Goal: Transaction & Acquisition: Purchase product/service

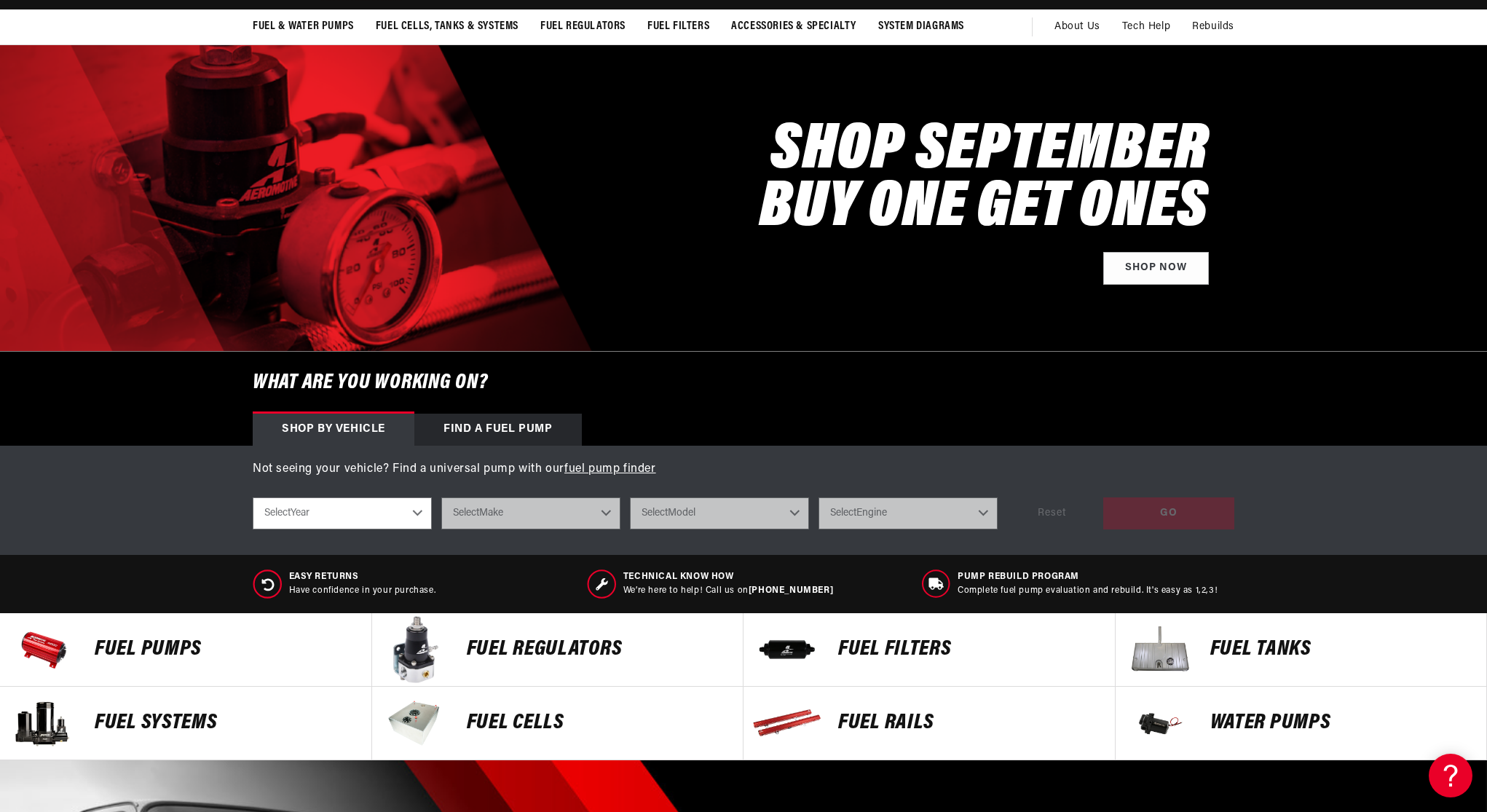
scroll to position [107, 0]
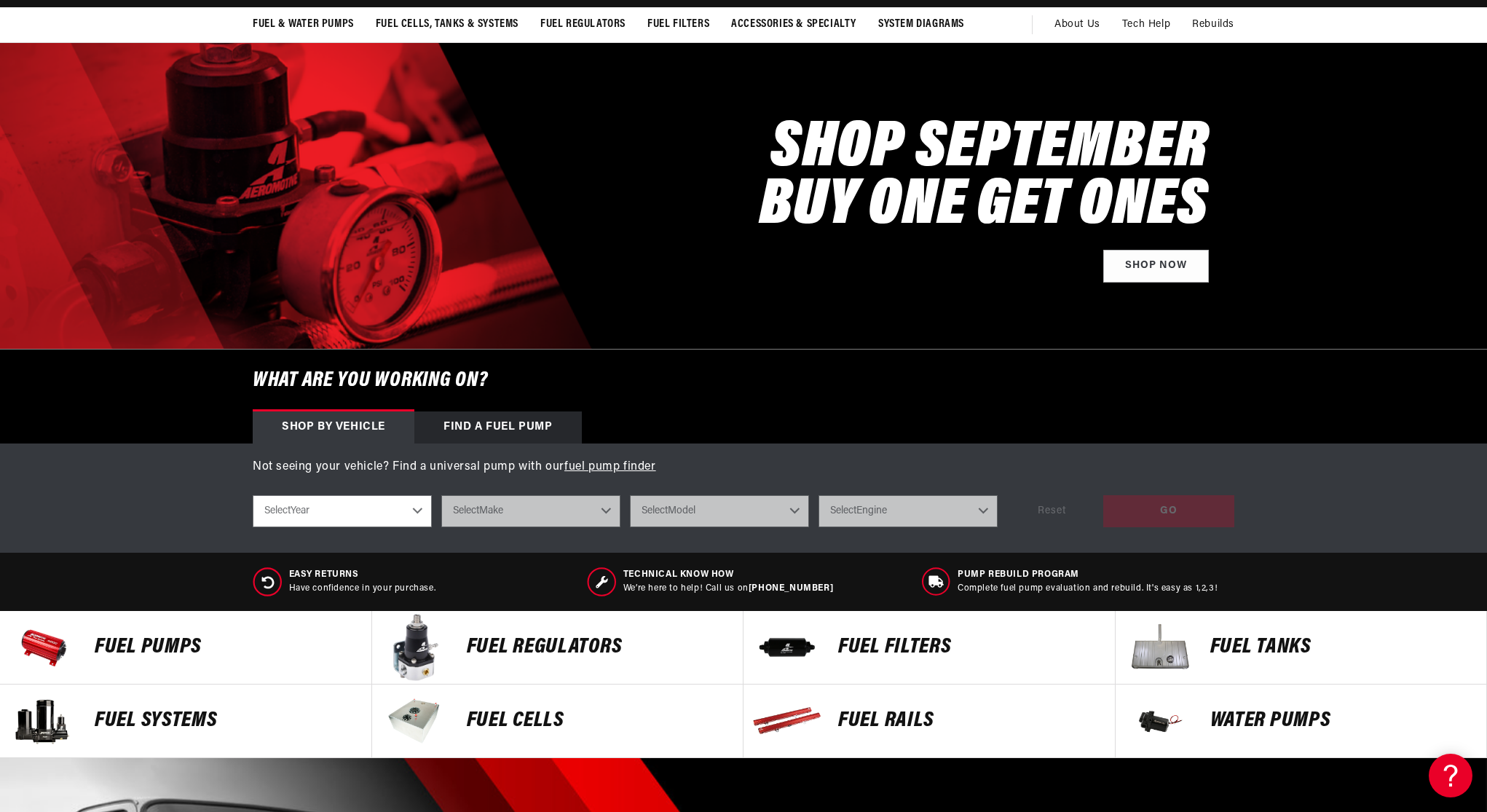
click at [857, 650] on p "FUEL FILTERS" at bounding box center [969, 647] width 262 height 22
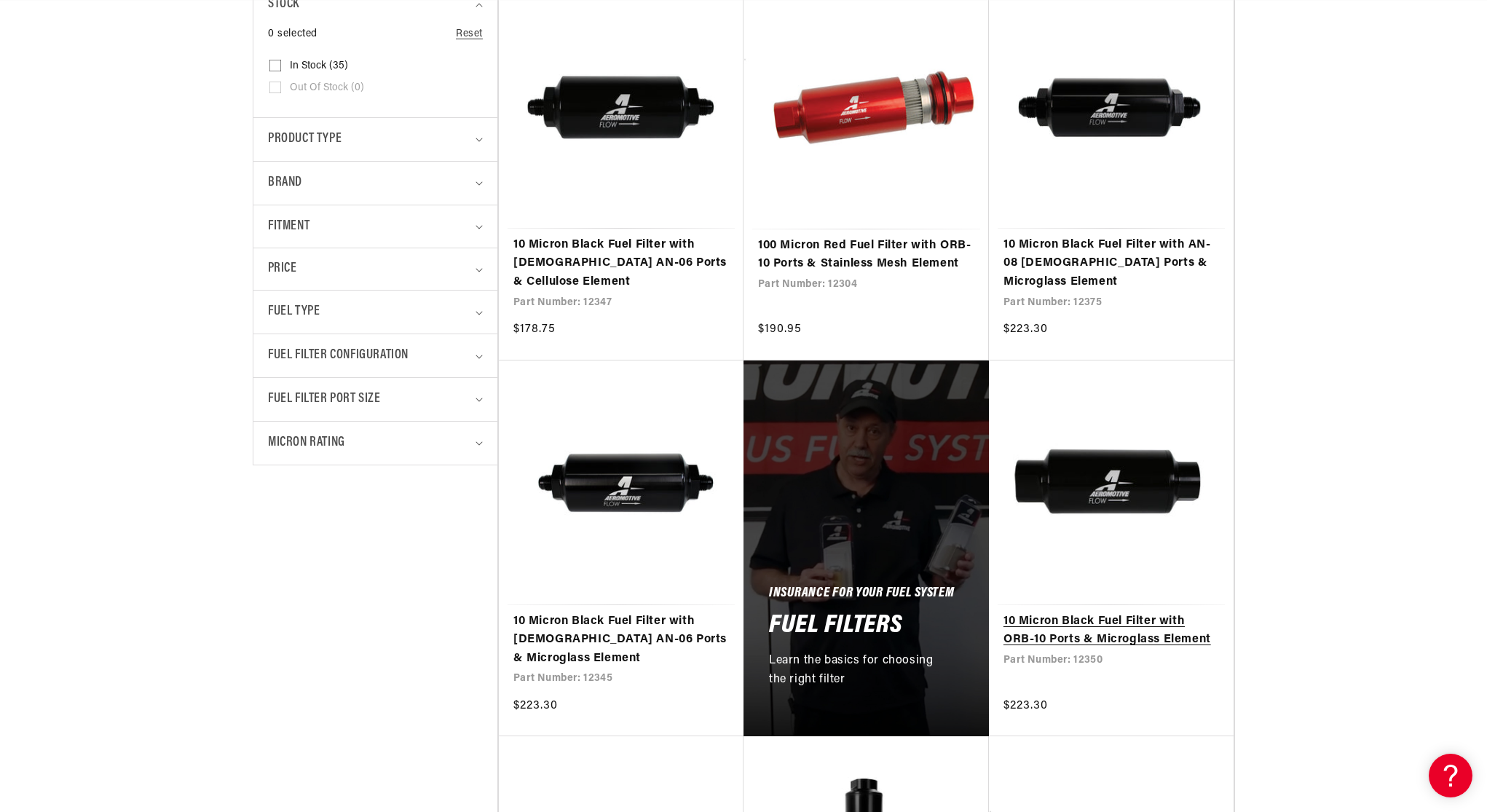
scroll to position [0, 924]
click at [1090, 613] on link "10 Micron Black Fuel Filter with ORB-10 Ports & Microglass Element" at bounding box center [1111, 632] width 216 height 38
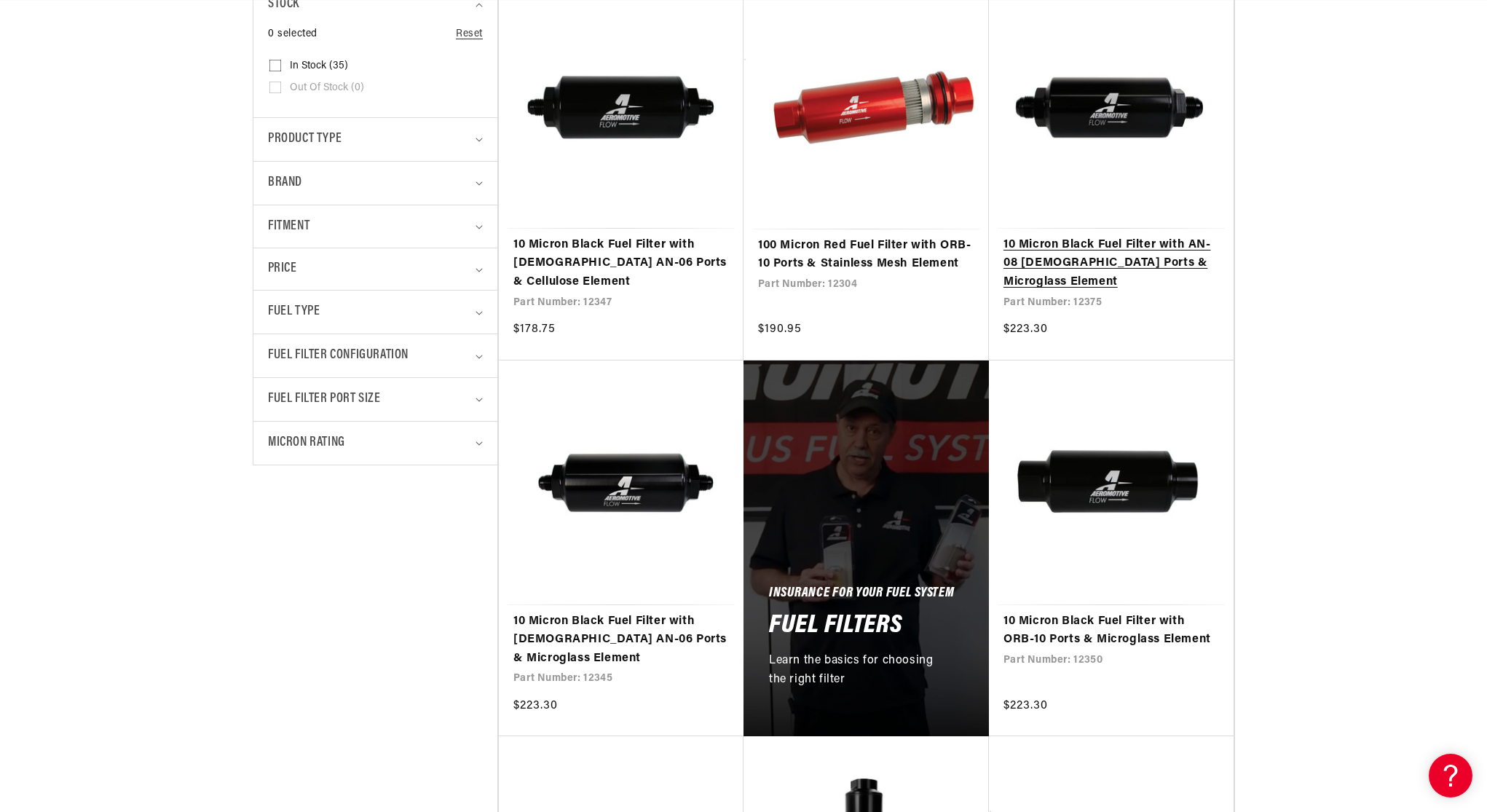
click at [1091, 236] on link "10 Micron Black Fuel Filter with AN-08 Male Ports & Microglass Element" at bounding box center [1111, 264] width 216 height 56
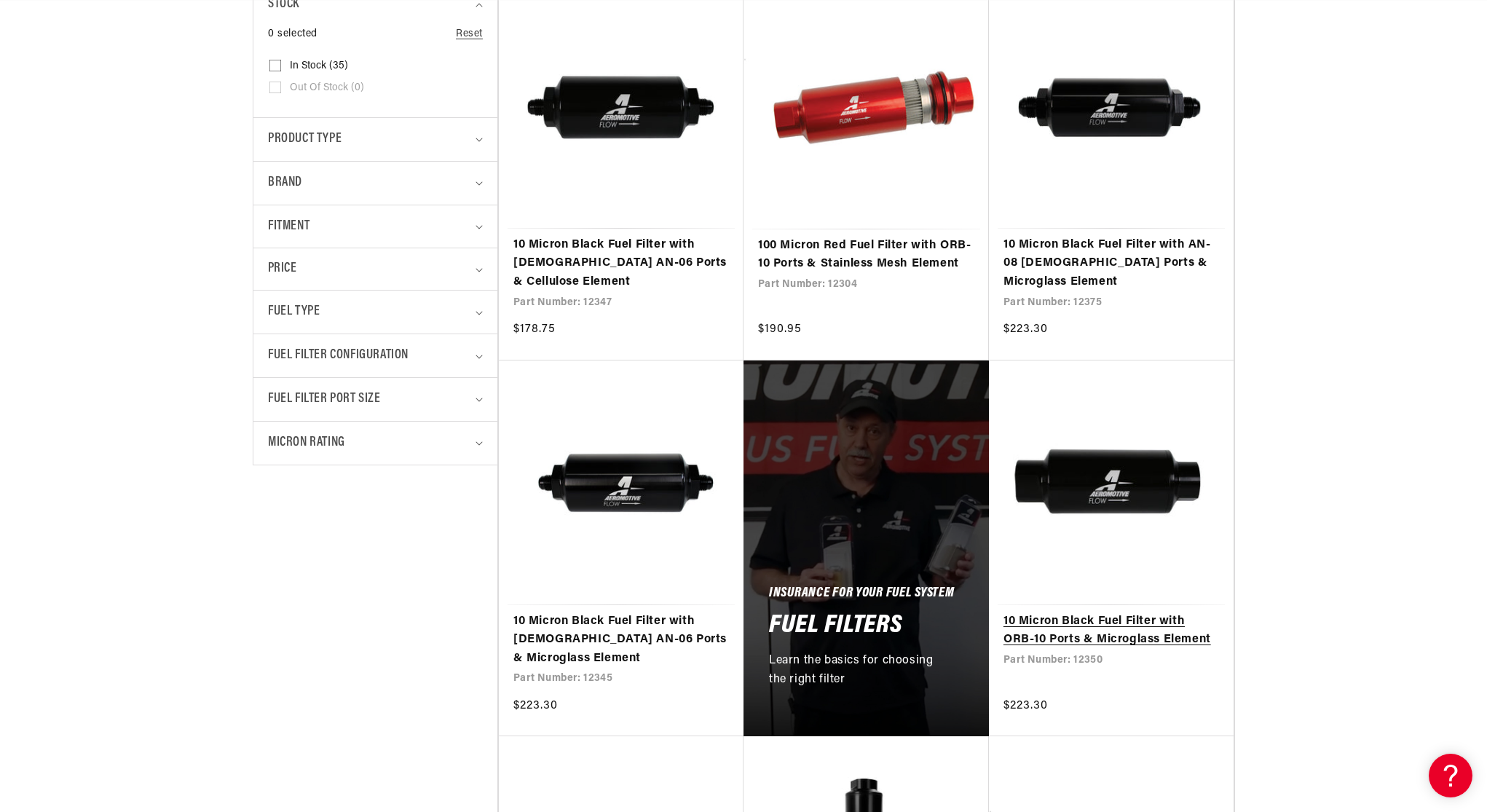
click at [1120, 613] on link "10 Micron Black Fuel Filter with ORB-10 Ports & Microglass Element" at bounding box center [1111, 632] width 216 height 38
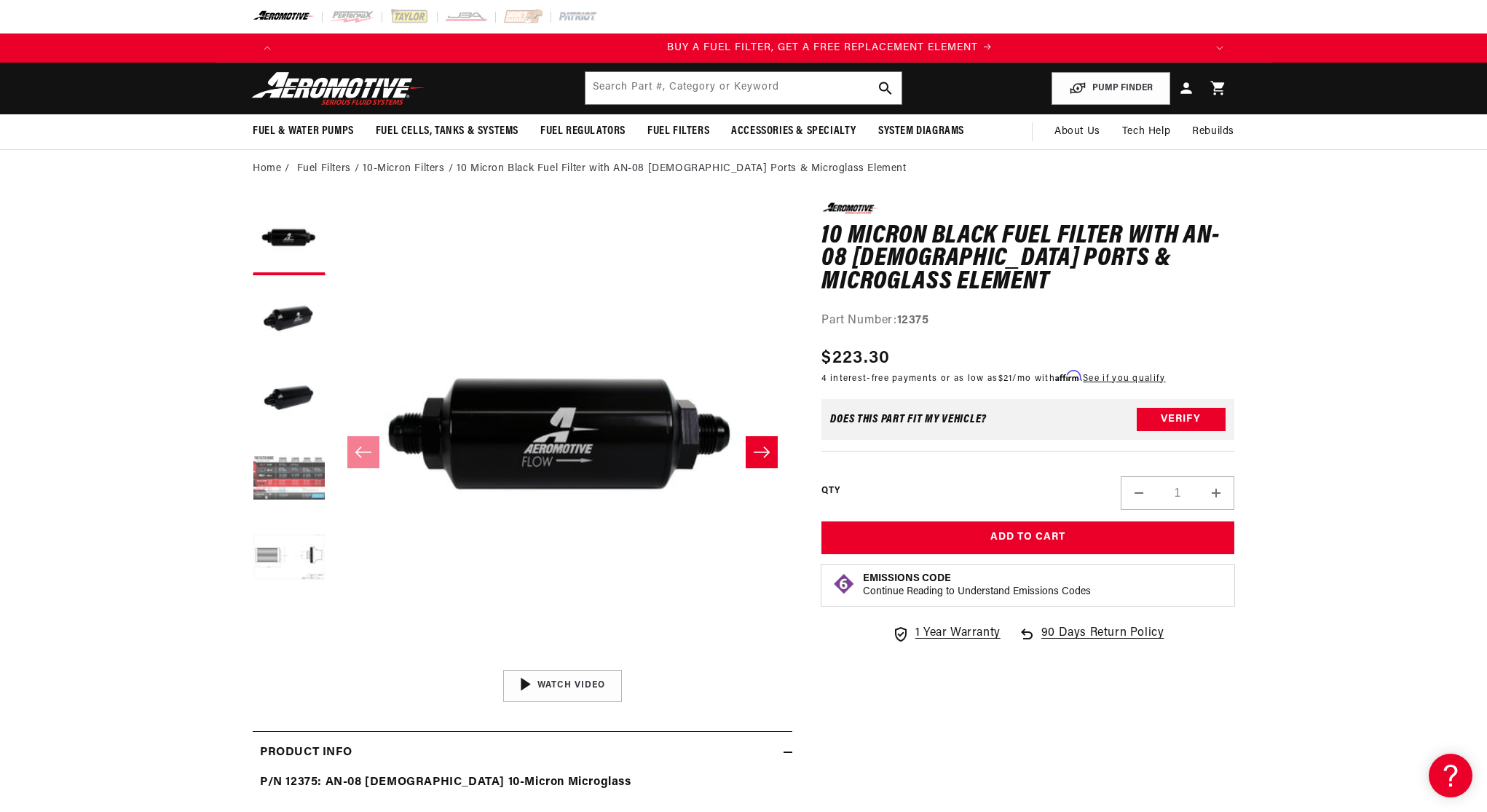
scroll to position [0, 924]
click at [291, 315] on button "Load image 2 in gallery view" at bounding box center [289, 319] width 73 height 73
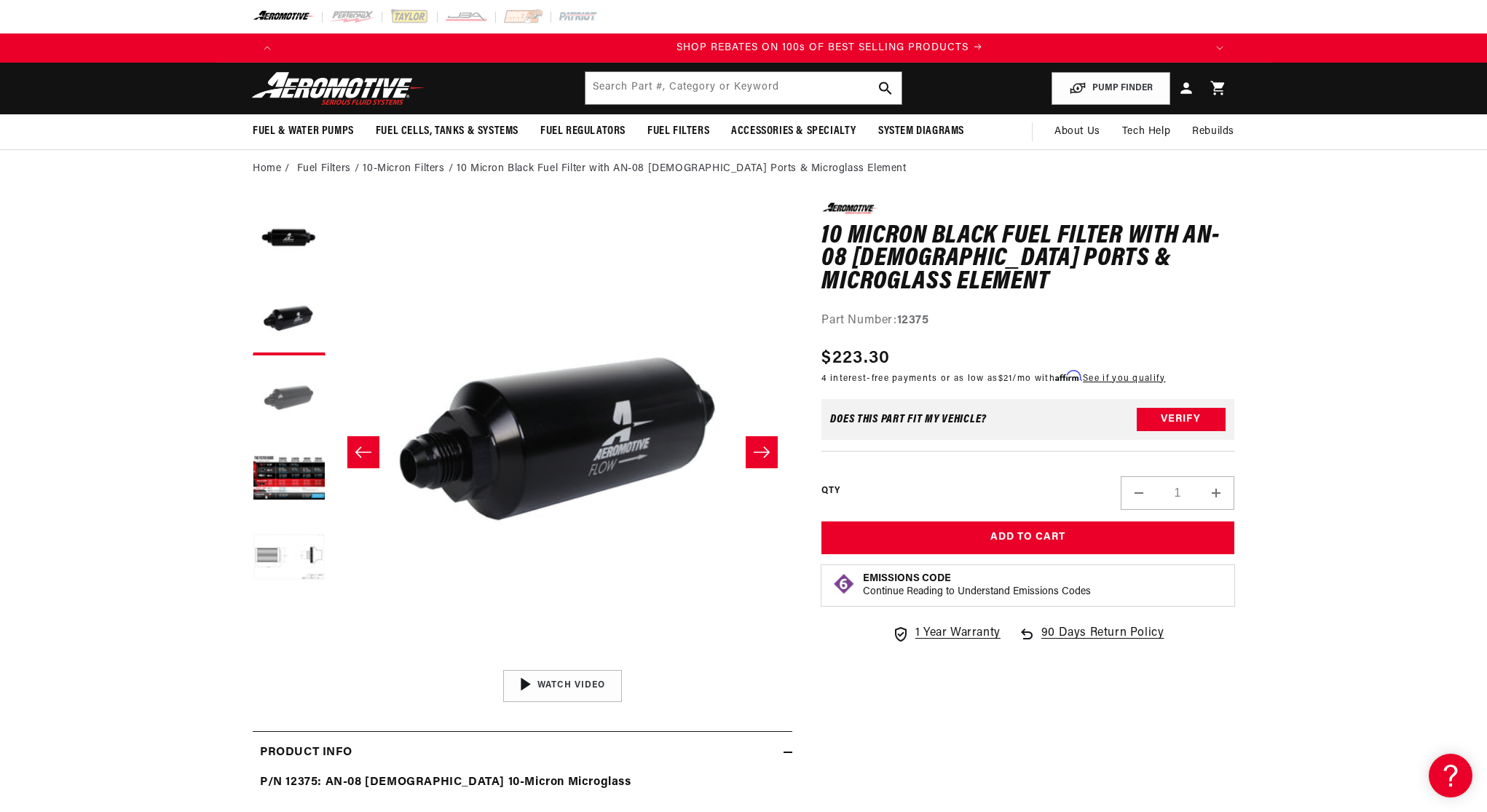
scroll to position [0, 1847]
click at [290, 402] on button "Load image 3 in gallery view" at bounding box center [289, 399] width 73 height 73
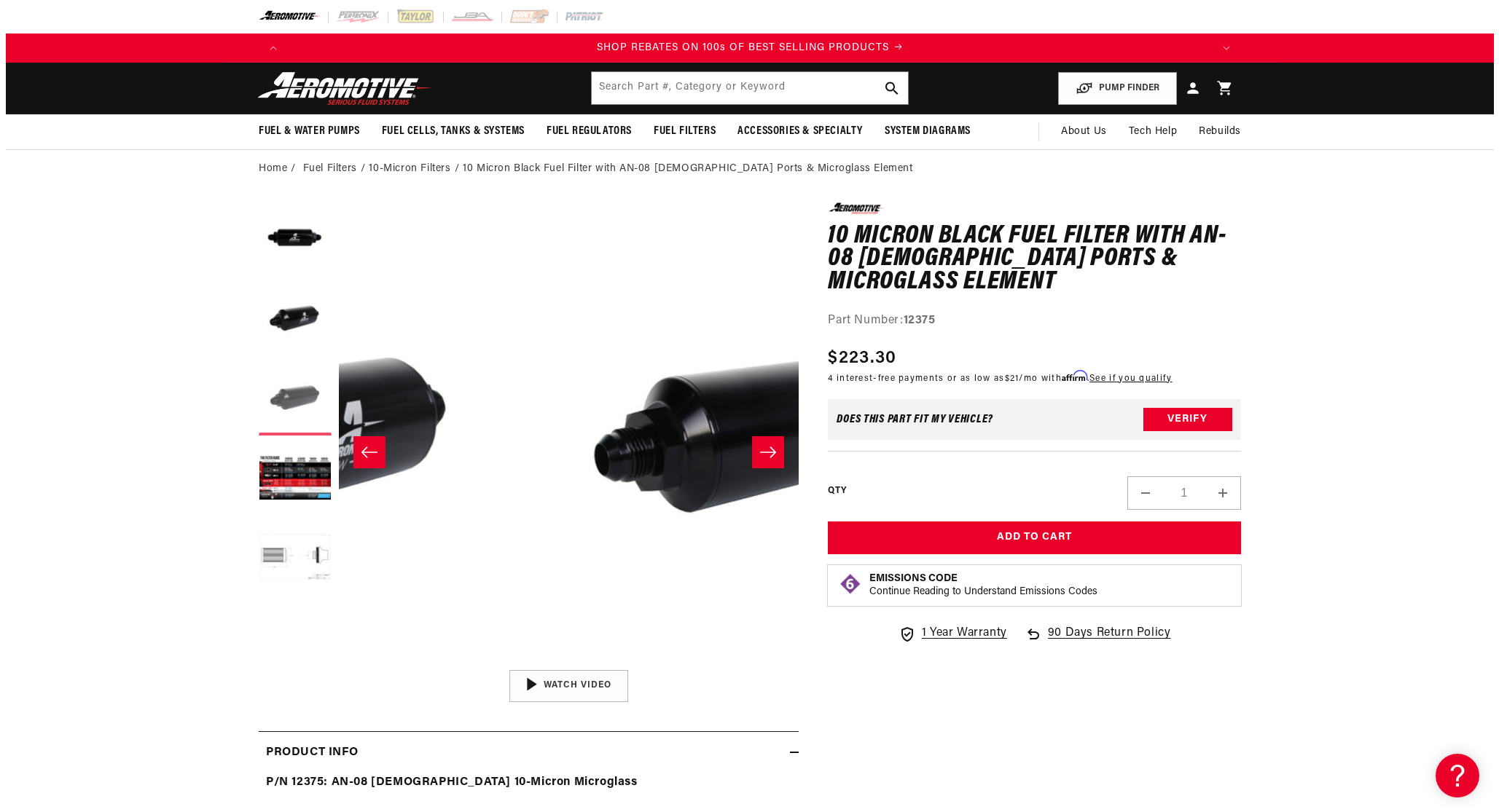
scroll to position [1, 920]
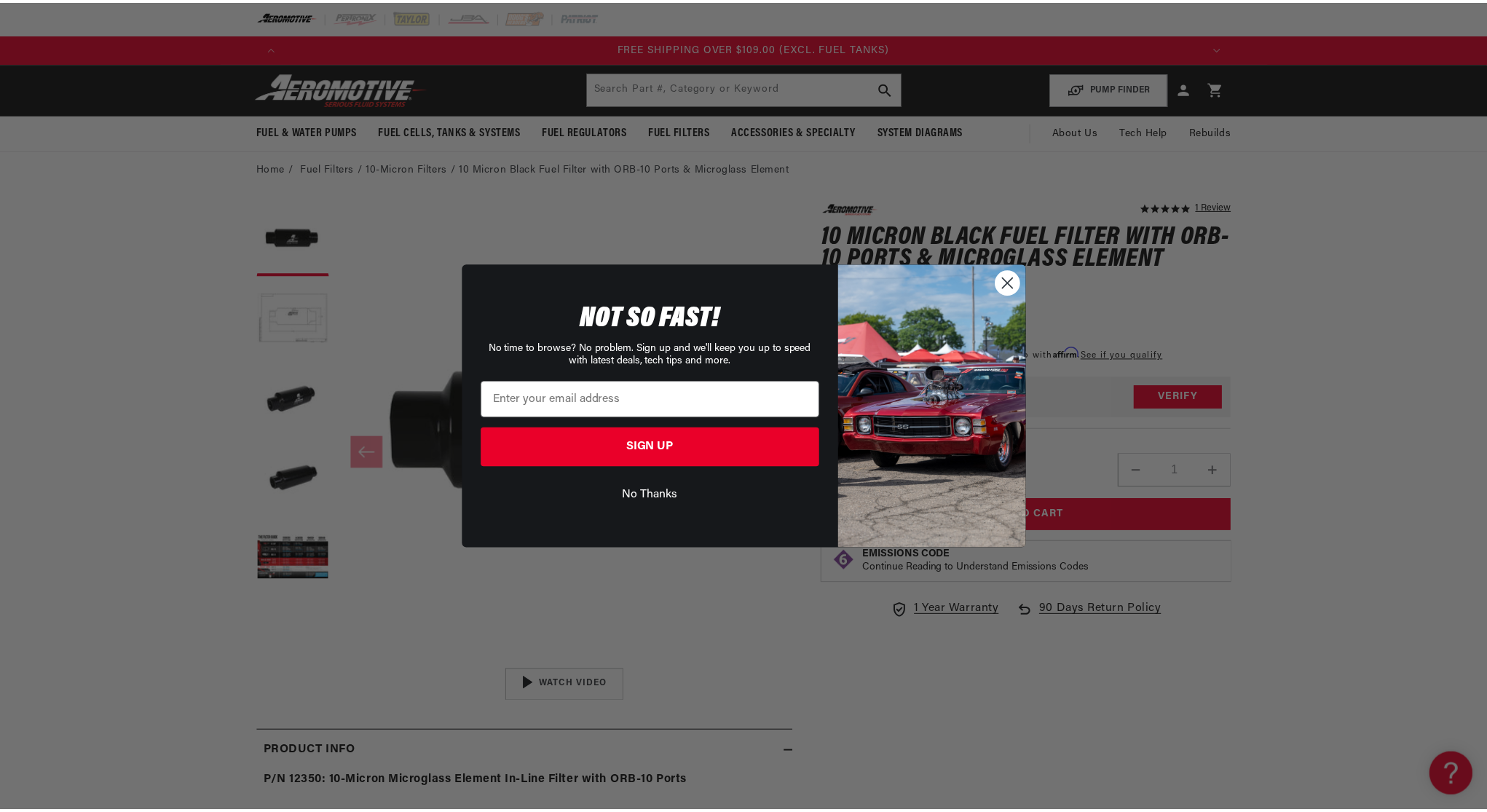
scroll to position [0, 2771]
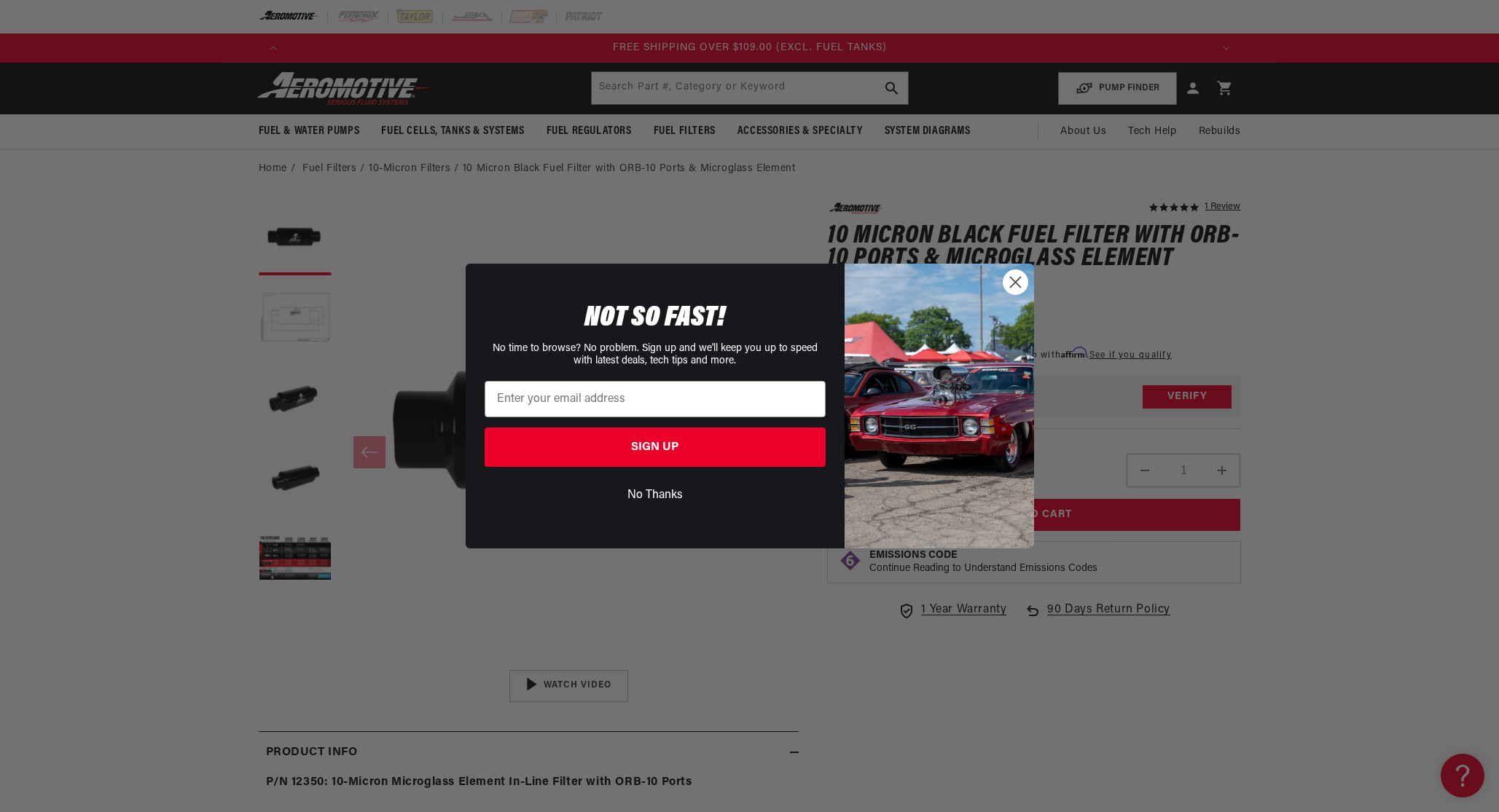
click at [1017, 288] on circle "Close dialog" at bounding box center [1015, 283] width 24 height 24
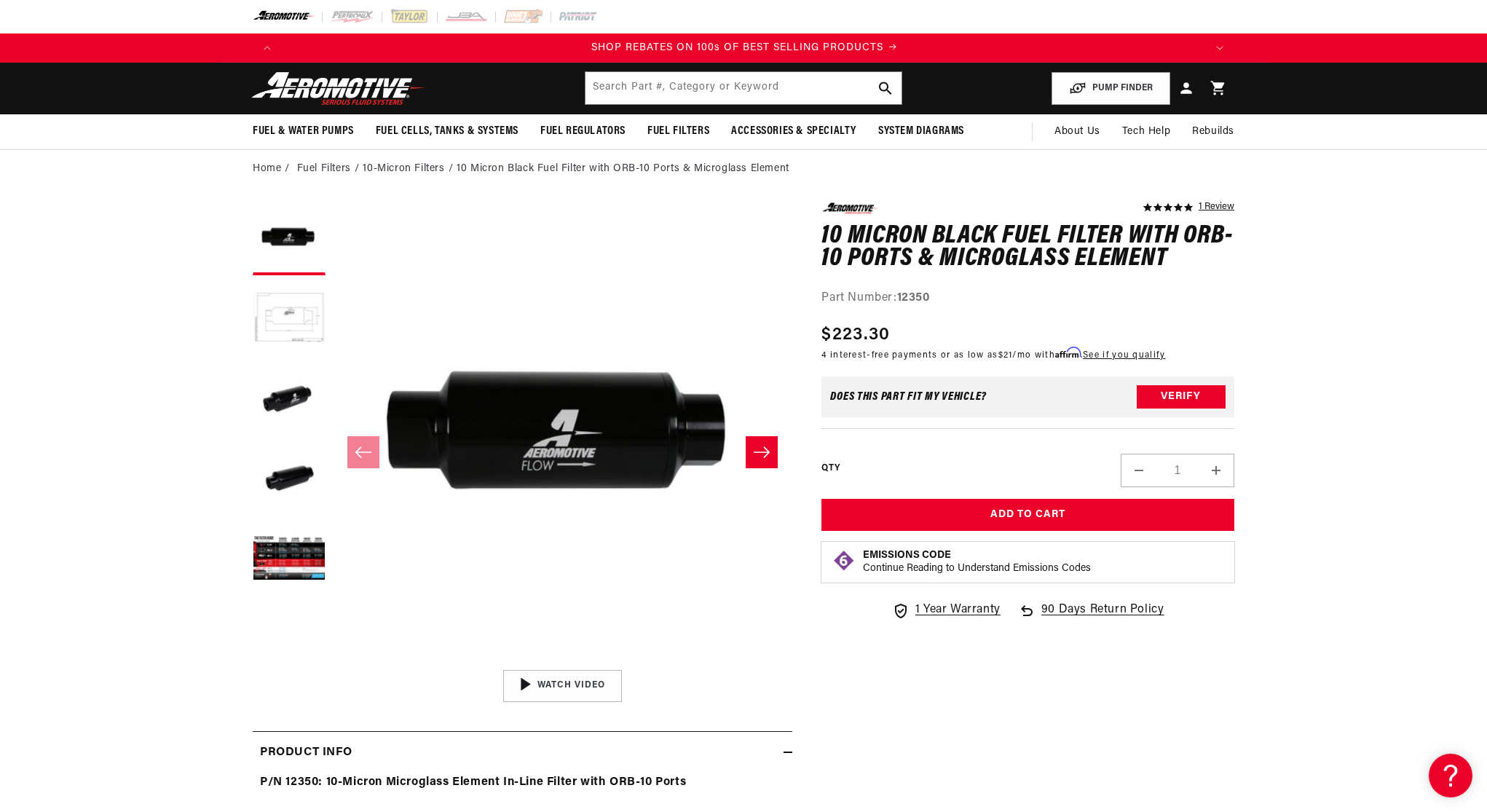
scroll to position [0, 1847]
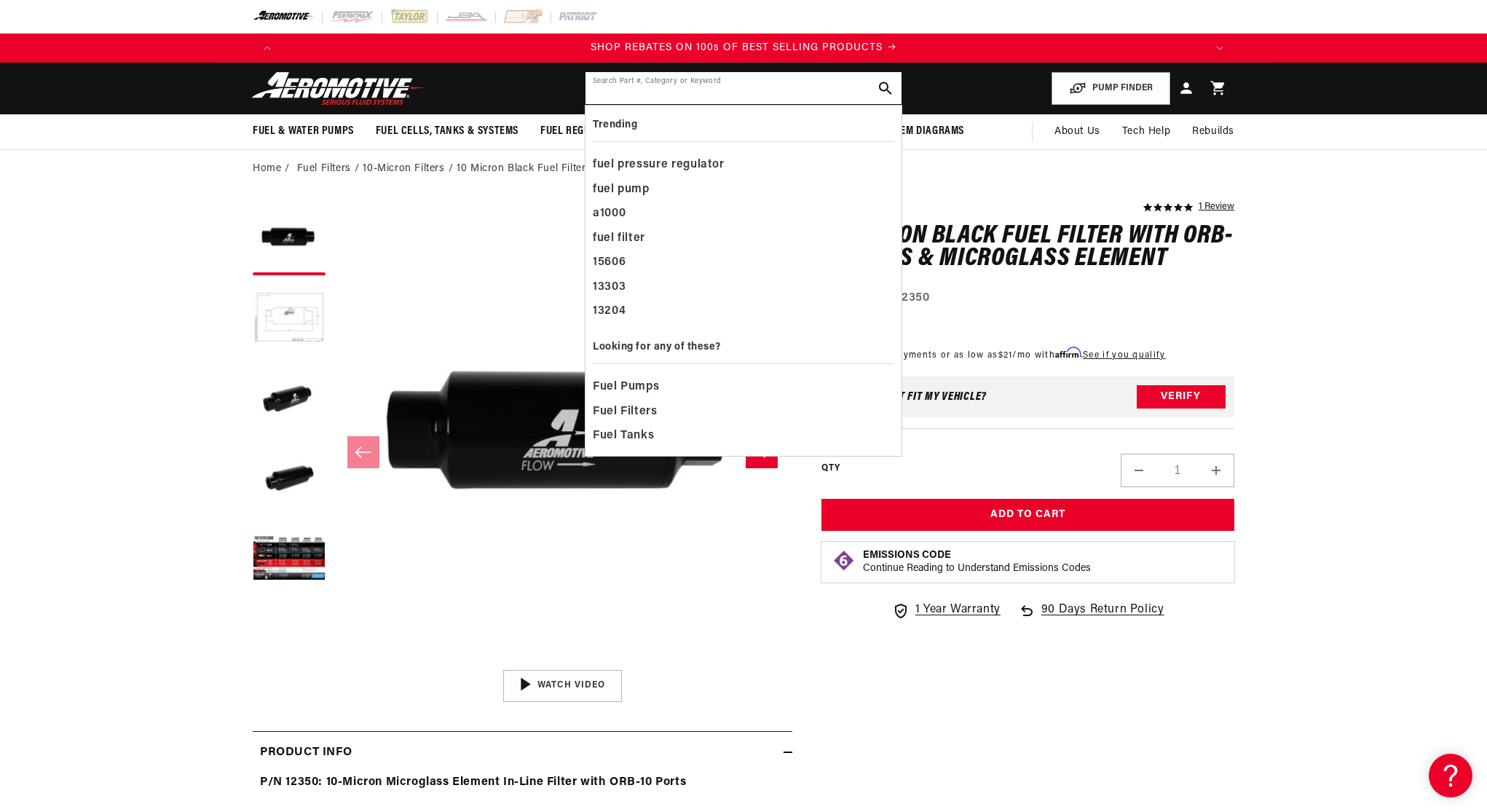
click at [621, 89] on input "text" at bounding box center [744, 88] width 316 height 32
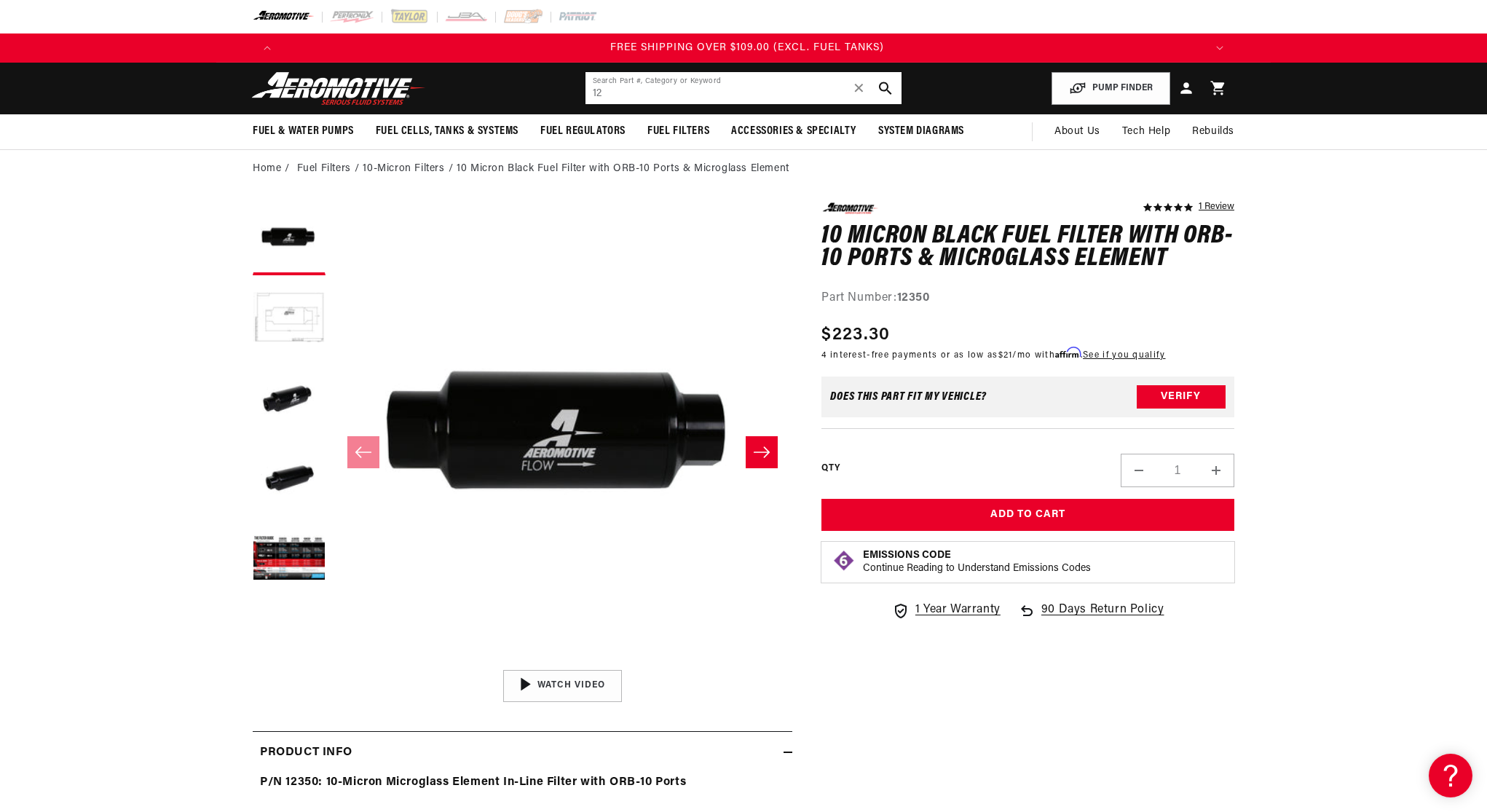
scroll to position [0, 2771]
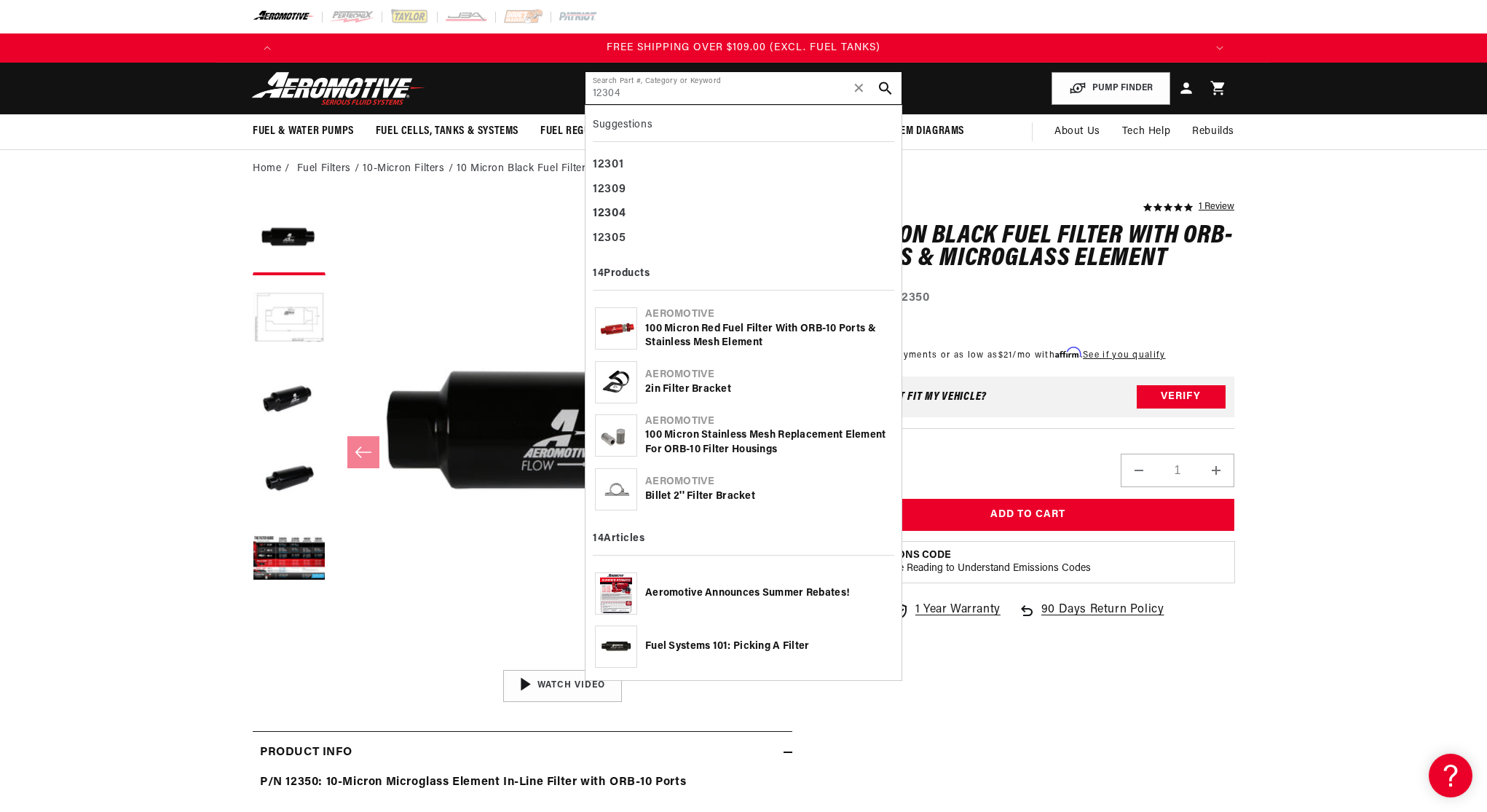
type input "12304"
click at [619, 325] on img at bounding box center [616, 329] width 40 height 27
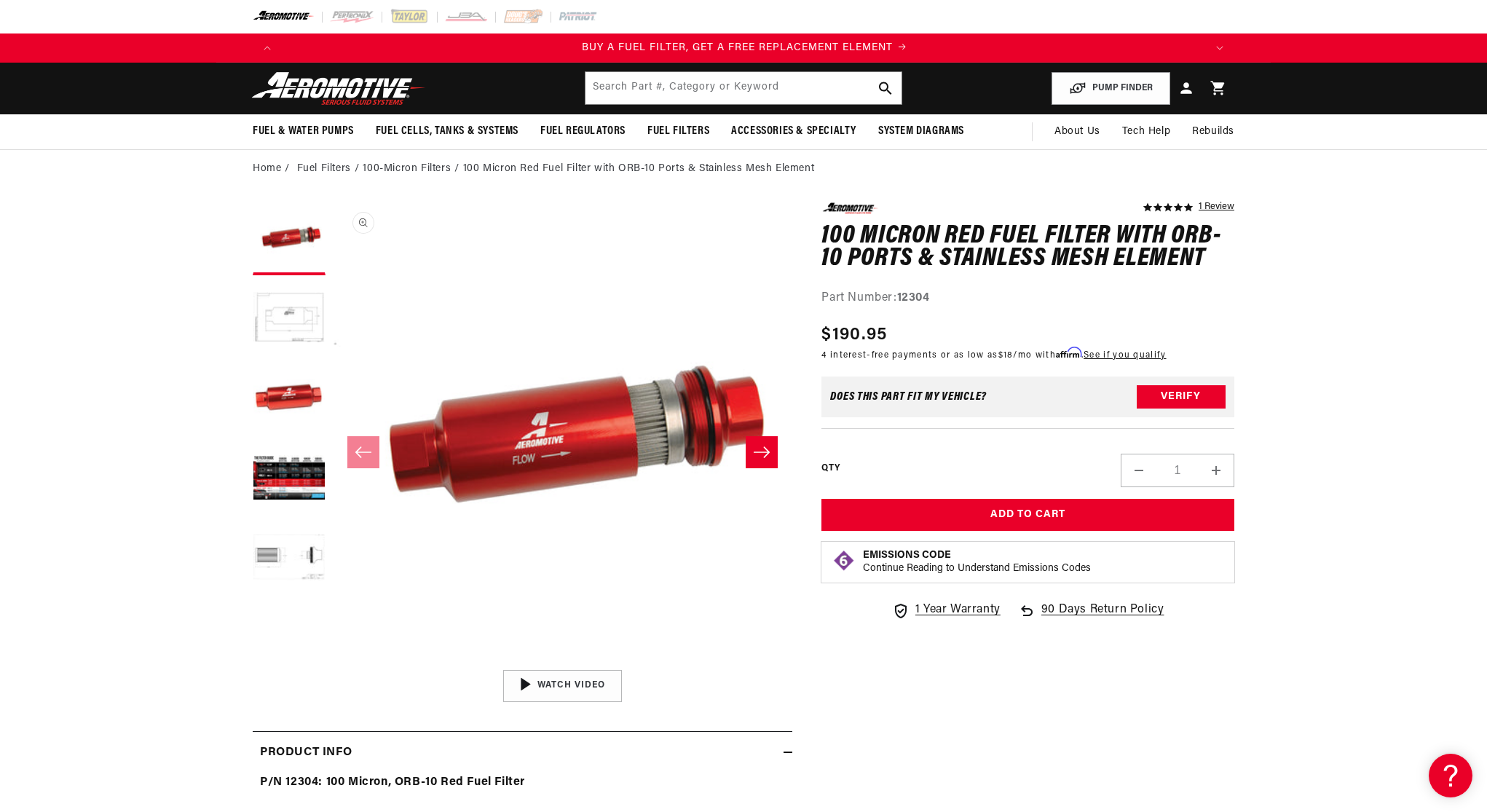
scroll to position [0, 924]
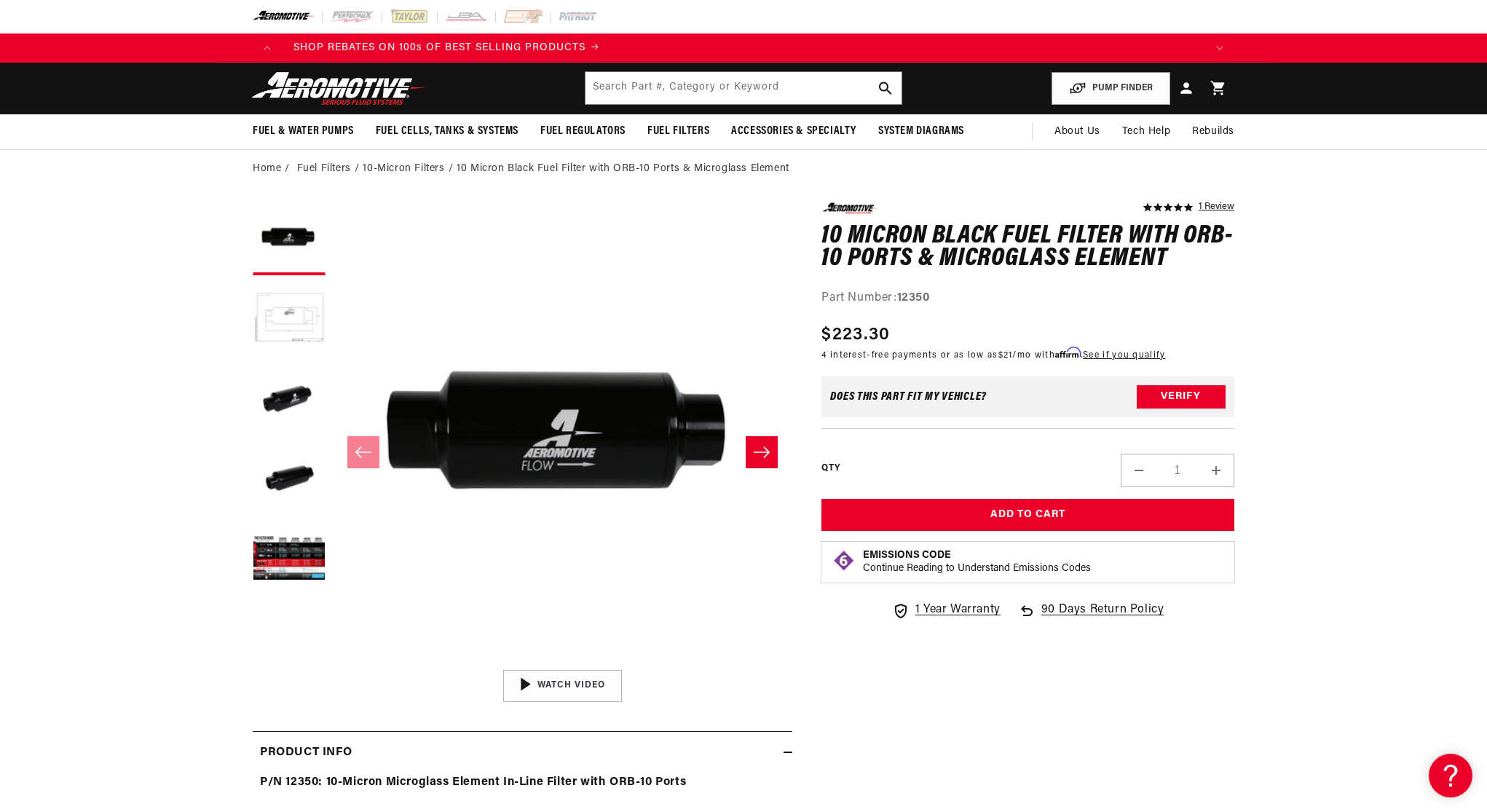
scroll to position [0, 2685]
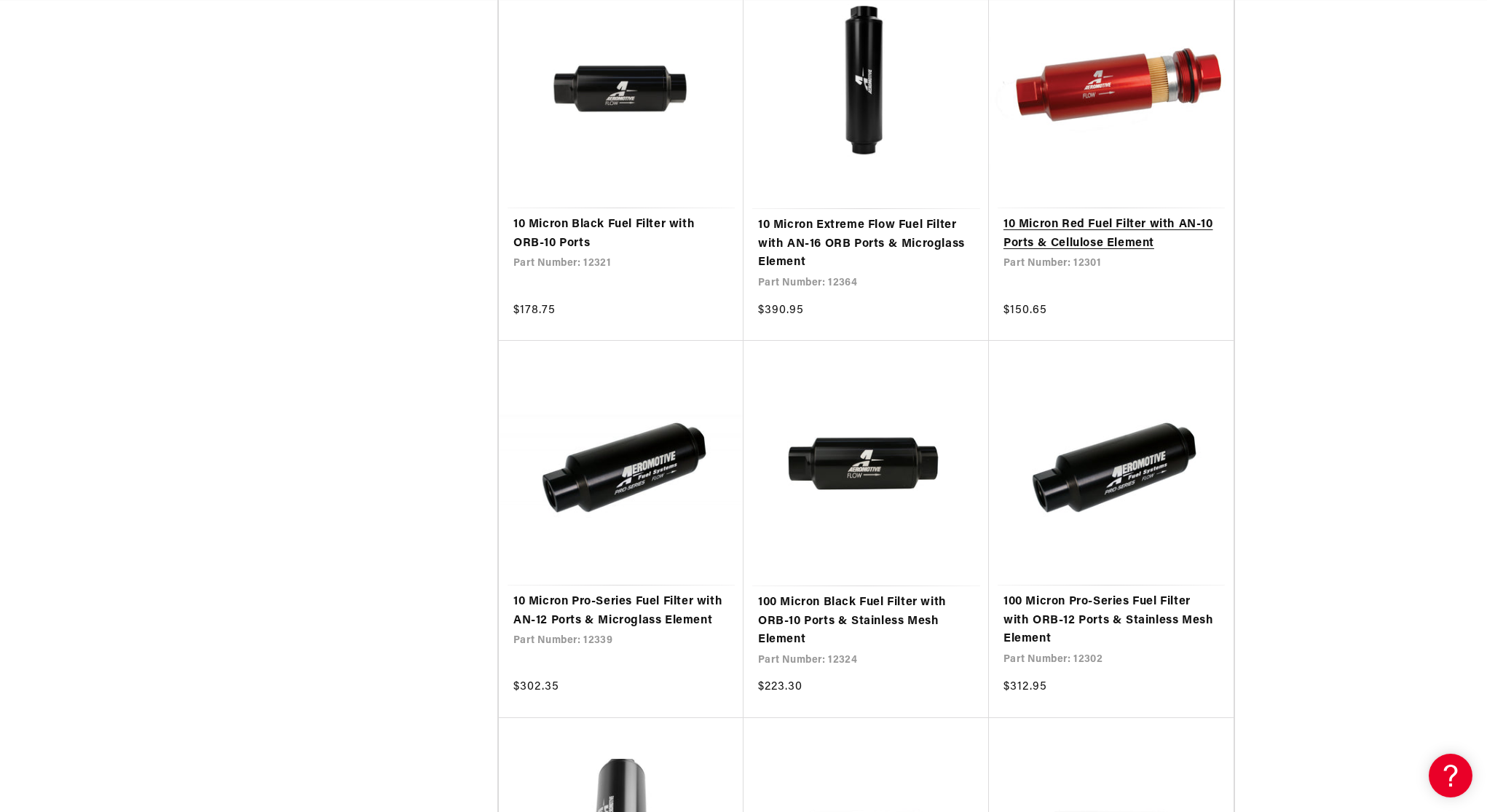
scroll to position [0, 2658]
